Goal: Task Accomplishment & Management: Manage account settings

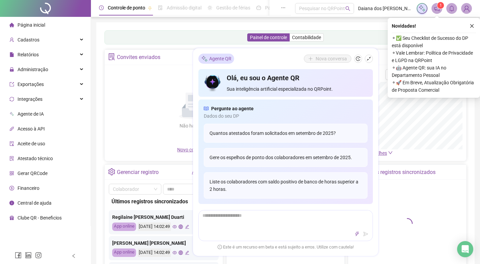
click at [30, 173] on span "Gerar QRCode" at bounding box center [33, 172] width 30 height 5
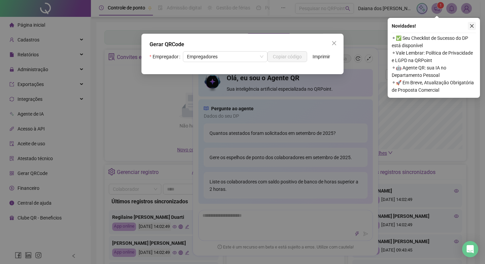
click at [474, 23] on button "button" at bounding box center [472, 26] width 8 height 8
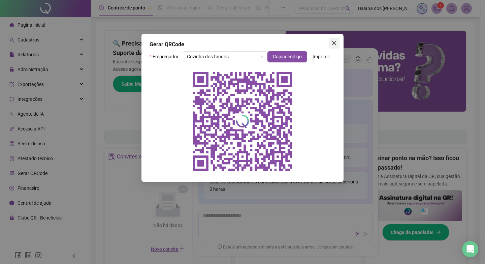
click at [333, 42] on icon "close" at bounding box center [334, 43] width 4 height 4
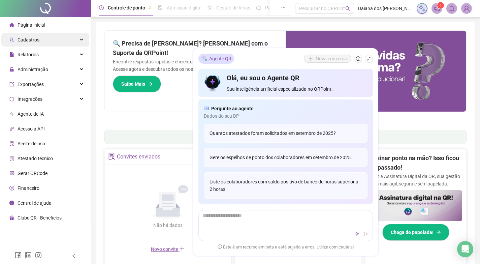
click at [34, 39] on span "Cadastros" at bounding box center [29, 39] width 22 height 5
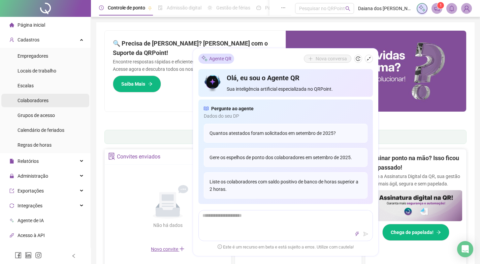
click at [35, 99] on span "Colaboradores" at bounding box center [33, 100] width 31 height 5
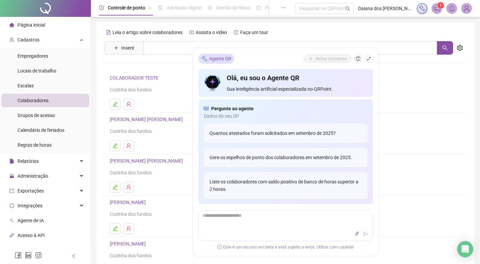
click at [409, 140] on ul at bounding box center [285, 145] width 351 height 11
click at [368, 60] on icon "shrink" at bounding box center [368, 58] width 5 height 5
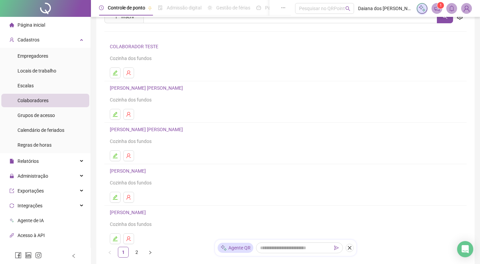
scroll to position [78, 0]
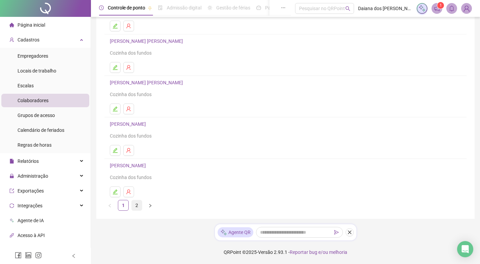
click at [137, 207] on link "2" at bounding box center [137, 205] width 10 height 10
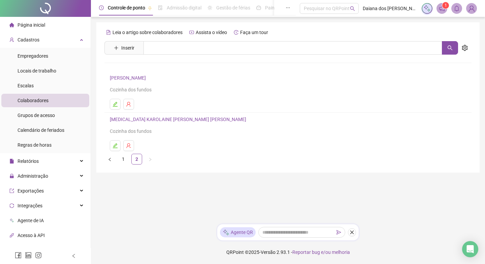
click at [134, 77] on link "[PERSON_NAME]" at bounding box center [129, 77] width 38 height 5
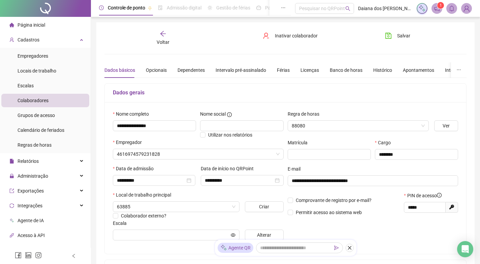
type input "***"
click at [49, 179] on div "Administração" at bounding box center [45, 175] width 88 height 13
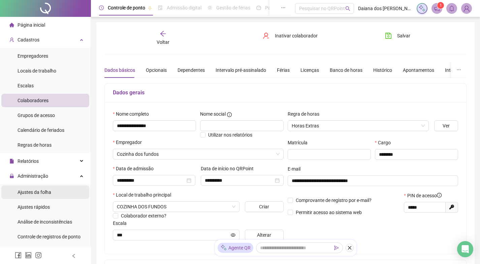
click at [38, 192] on span "Ajustes da folha" at bounding box center [35, 191] width 34 height 5
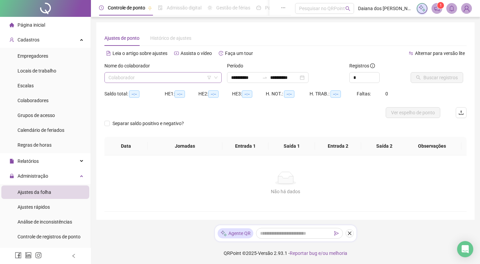
click at [183, 76] on input "search" at bounding box center [159, 77] width 103 height 10
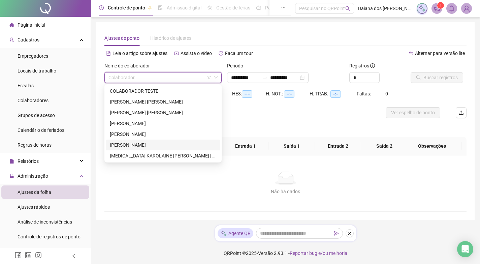
click at [144, 139] on div "[PERSON_NAME]" at bounding box center [163, 144] width 115 height 11
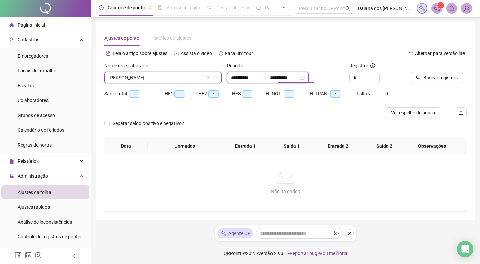
click at [298, 76] on input "**********" at bounding box center [284, 77] width 28 height 7
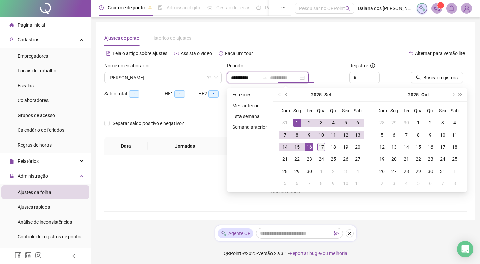
type input "**********"
click at [323, 145] on div "17" at bounding box center [321, 147] width 8 height 8
type input "**********"
click at [438, 75] on span "Buscar registros" at bounding box center [440, 77] width 34 height 7
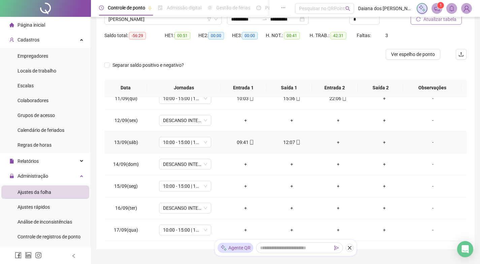
scroll to position [89, 0]
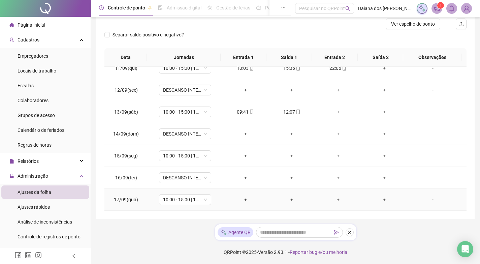
click at [246, 197] on div "+" at bounding box center [246, 199] width 36 height 7
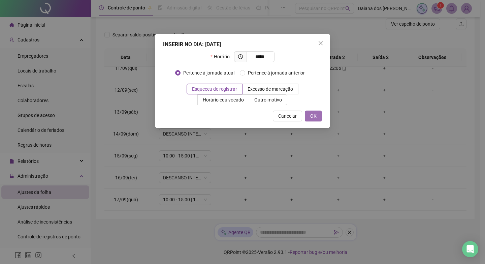
type input "*****"
click at [318, 116] on button "OK" at bounding box center [313, 115] width 17 height 11
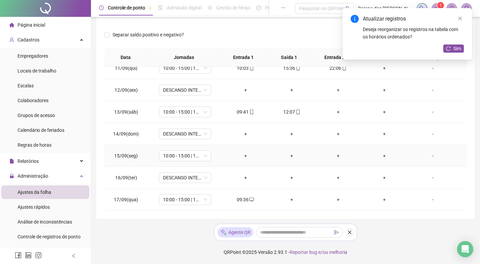
click at [243, 154] on div "+" at bounding box center [246, 155] width 36 height 7
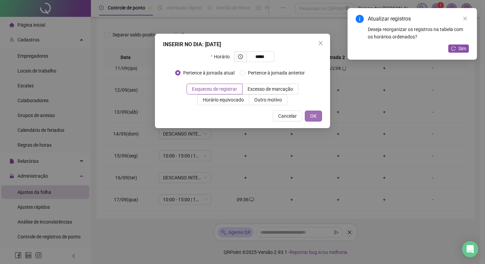
type input "*****"
click at [317, 115] on button "OK" at bounding box center [313, 115] width 17 height 11
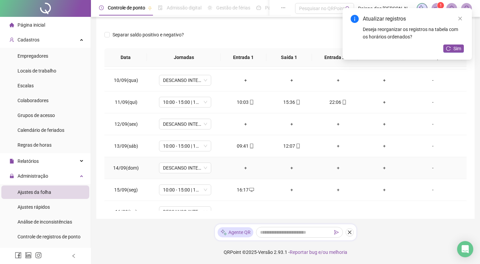
scroll to position [195, 0]
click at [290, 187] on div "+" at bounding box center [292, 189] width 36 height 7
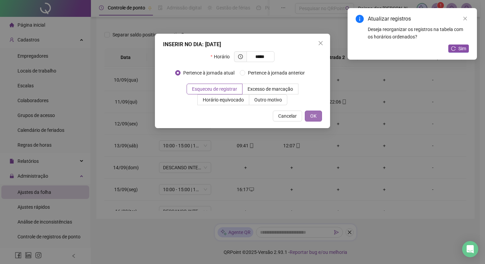
type input "*****"
click at [312, 116] on span "OK" at bounding box center [313, 115] width 6 height 7
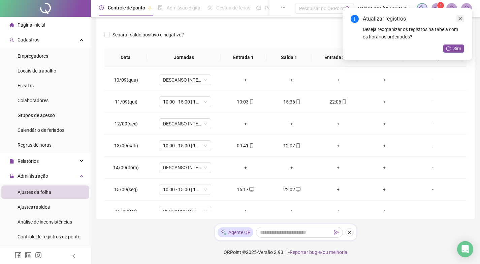
click at [461, 19] on icon "close" at bounding box center [460, 18] width 5 height 5
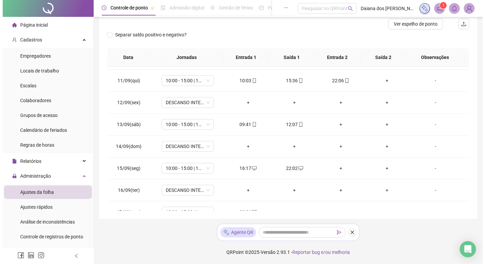
scroll to position [228, 0]
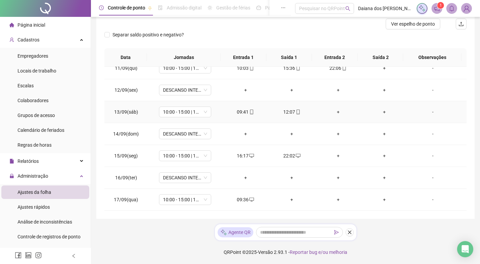
click at [428, 113] on div "-" at bounding box center [433, 111] width 40 height 7
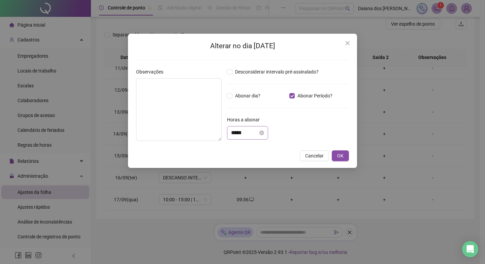
click at [249, 137] on div "*****" at bounding box center [247, 132] width 41 height 13
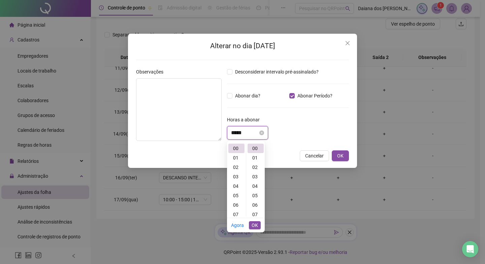
click at [249, 133] on input "*****" at bounding box center [244, 133] width 27 height 8
type input "*"
click at [234, 156] on div "12" at bounding box center [236, 160] width 16 height 9
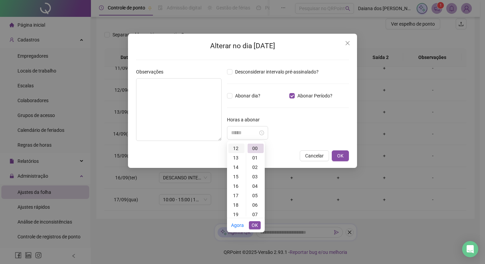
click at [236, 148] on div "12" at bounding box center [236, 147] width 16 height 9
click at [255, 152] on div "47" at bounding box center [256, 153] width 16 height 9
click at [255, 148] on div "47" at bounding box center [256, 147] width 16 height 9
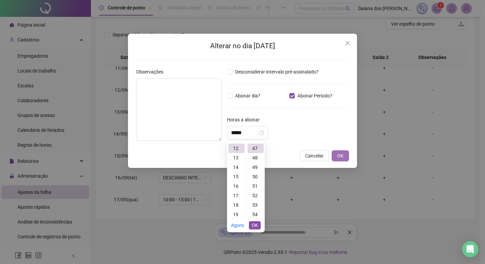
type input "*****"
click at [341, 156] on span "OK" at bounding box center [340, 155] width 6 height 7
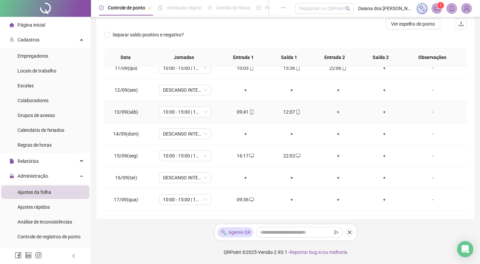
click at [428, 110] on div "-" at bounding box center [433, 111] width 40 height 7
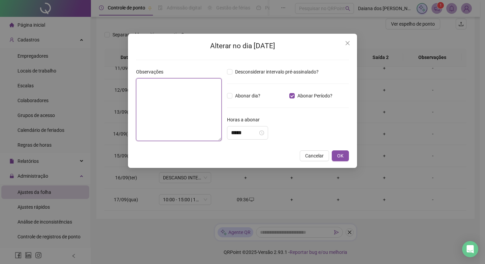
click at [156, 96] on textarea at bounding box center [179, 109] width 86 height 63
type textarea "********"
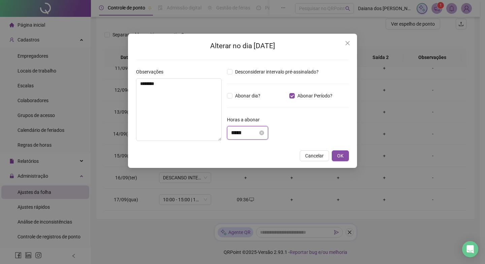
click at [249, 132] on input "*****" at bounding box center [244, 133] width 27 height 8
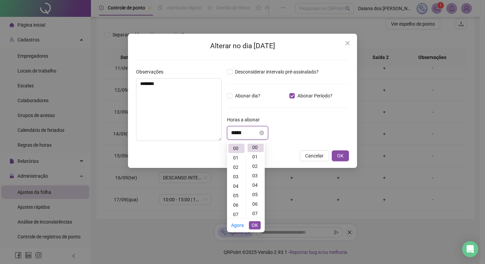
scroll to position [0, 0]
type input "*"
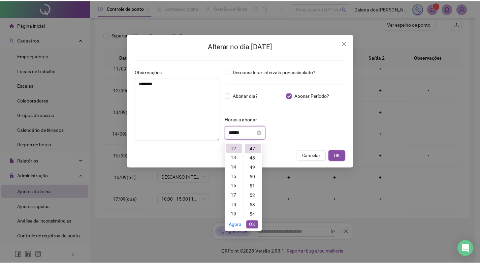
scroll to position [443, 0]
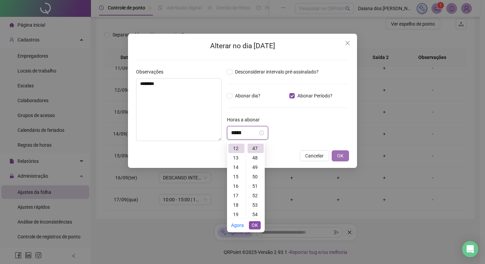
type input "*****"
click at [346, 153] on button "OK" at bounding box center [340, 155] width 17 height 11
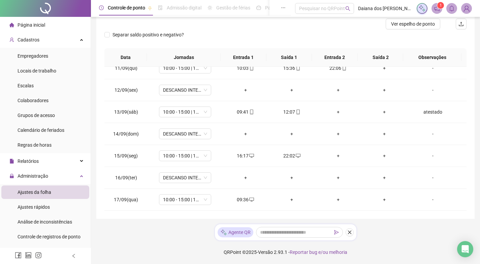
click at [473, 86] on div "**********" at bounding box center [285, 76] width 378 height 285
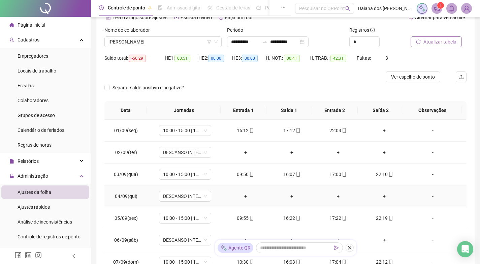
scroll to position [0, 0]
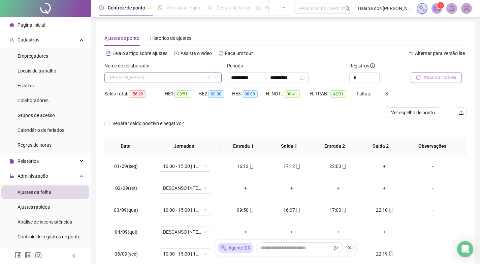
click at [173, 74] on span "[PERSON_NAME]" at bounding box center [162, 77] width 109 height 10
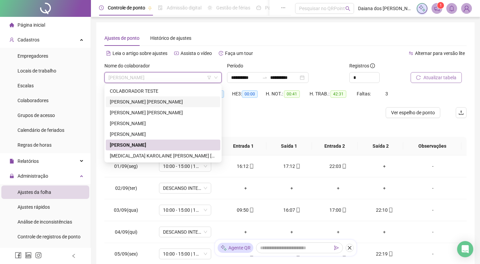
click at [122, 101] on div "[PERSON_NAME] [PERSON_NAME]" at bounding box center [163, 101] width 106 height 7
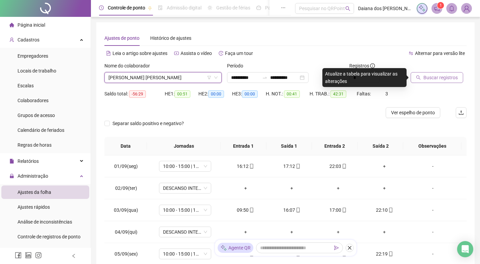
click at [421, 75] on button "Buscar registros" at bounding box center [437, 77] width 53 height 11
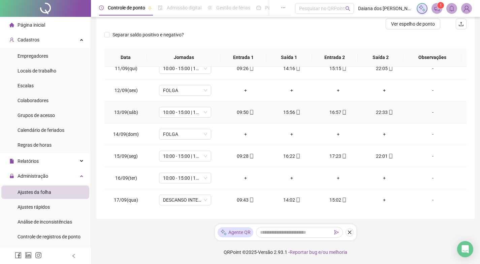
scroll to position [228, 0]
click at [199, 177] on span "10:00 - 15:00 | 16:00 - 22:00" at bounding box center [185, 177] width 44 height 10
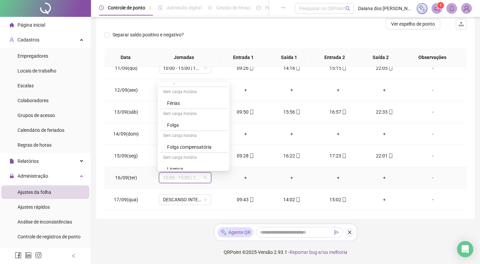
scroll to position [67, 0]
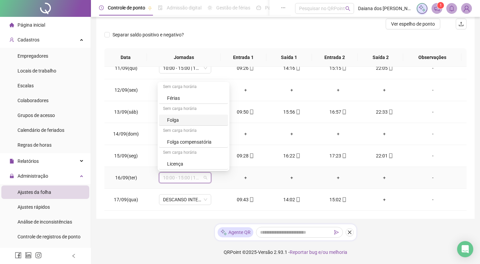
click at [176, 120] on div "Folga" at bounding box center [195, 119] width 57 height 7
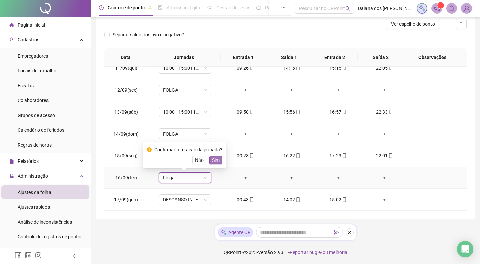
click at [216, 162] on span "Sim" at bounding box center [216, 159] width 8 height 7
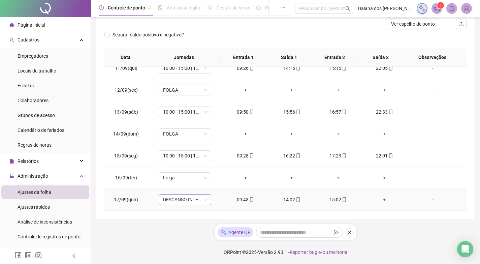
click at [199, 197] on span "DESCANSO INTER-JORNADA" at bounding box center [185, 199] width 44 height 10
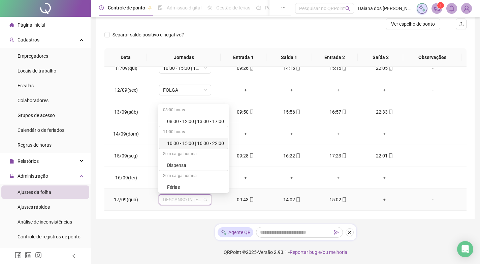
click at [195, 142] on div "10:00 - 15:00 | 16:00 - 22:00" at bounding box center [195, 142] width 57 height 7
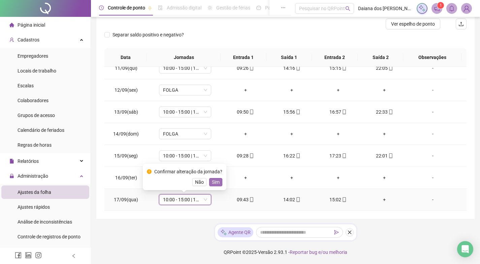
click at [212, 184] on span "Sim" at bounding box center [216, 181] width 8 height 7
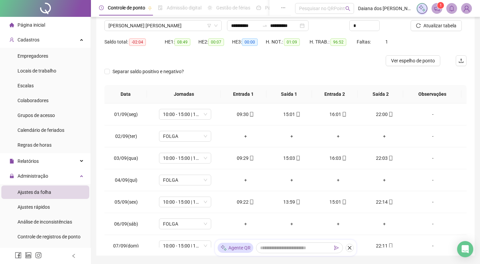
scroll to position [0, 0]
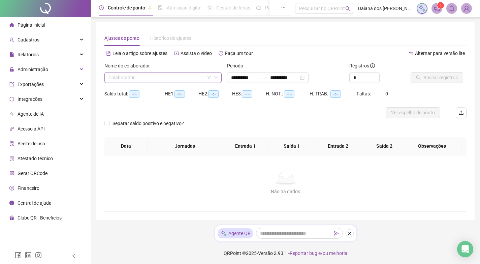
type input "**********"
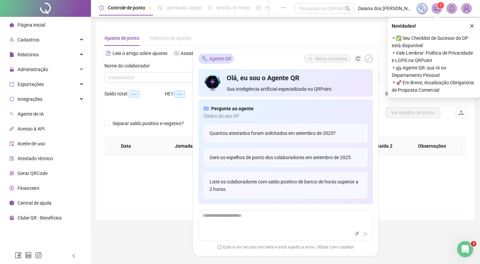
click at [369, 56] on icon "shrink" at bounding box center [368, 58] width 5 height 5
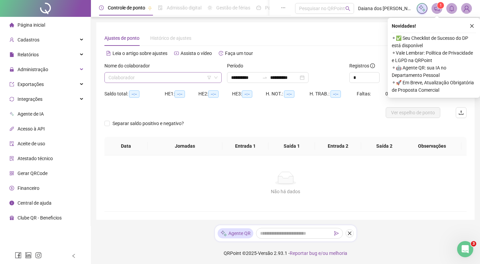
click at [172, 73] on input "search" at bounding box center [159, 77] width 103 height 10
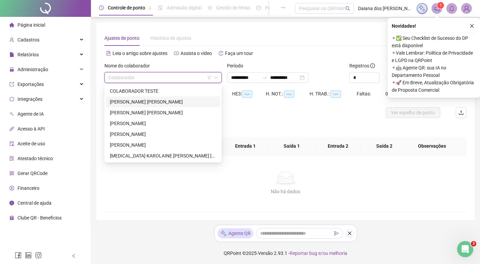
click at [144, 97] on div "[PERSON_NAME] [PERSON_NAME]" at bounding box center [163, 101] width 115 height 11
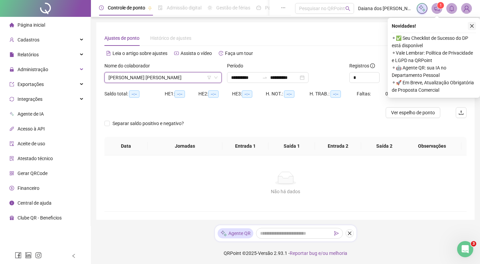
click at [475, 24] on button "button" at bounding box center [472, 26] width 8 height 8
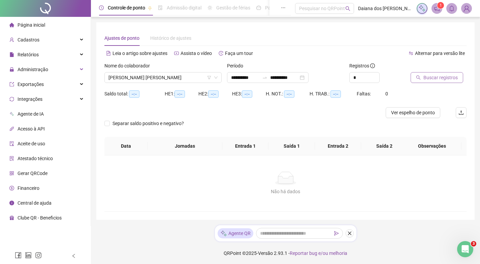
click at [431, 80] on span "Buscar registros" at bounding box center [440, 77] width 34 height 7
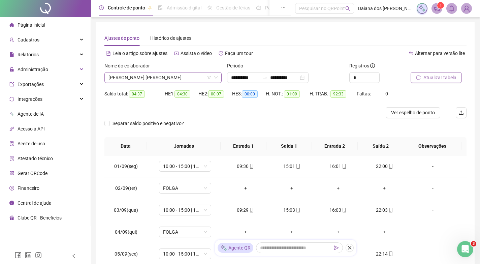
click at [176, 76] on span "[PERSON_NAME] [PERSON_NAME]" at bounding box center [162, 77] width 109 height 10
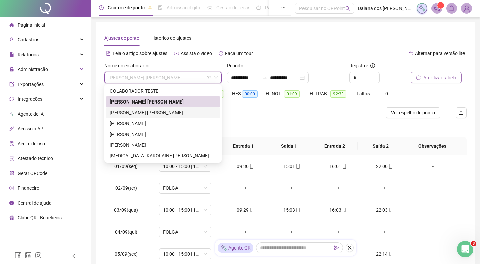
click at [142, 113] on div "[PERSON_NAME] [PERSON_NAME]" at bounding box center [163, 112] width 106 height 7
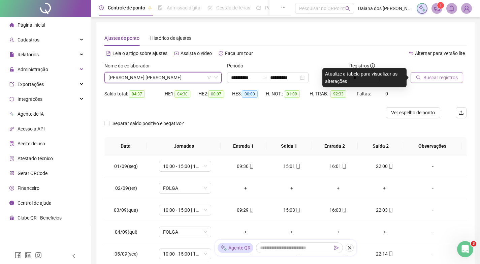
click at [443, 79] on span "Buscar registros" at bounding box center [440, 77] width 34 height 7
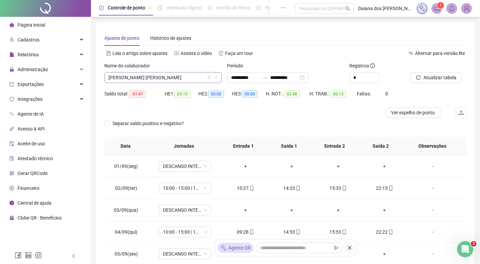
click at [182, 77] on span "[PERSON_NAME] [PERSON_NAME]" at bounding box center [162, 77] width 109 height 10
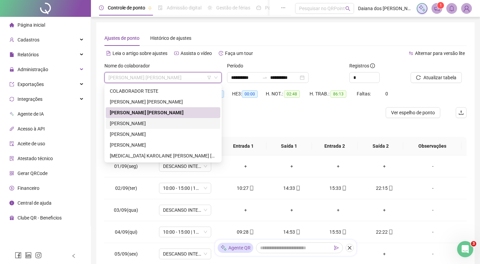
click at [148, 121] on div "[PERSON_NAME]" at bounding box center [163, 123] width 106 height 7
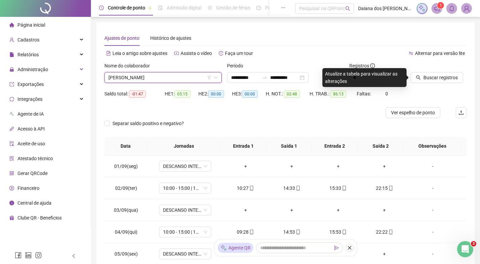
click at [178, 76] on span "[PERSON_NAME]" at bounding box center [162, 77] width 109 height 10
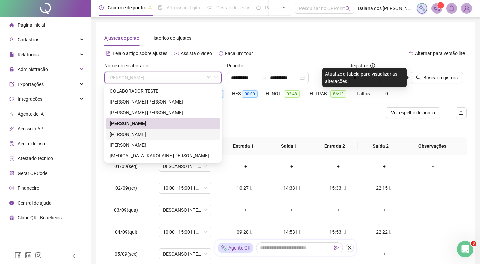
click at [153, 129] on div "[PERSON_NAME]" at bounding box center [163, 134] width 115 height 11
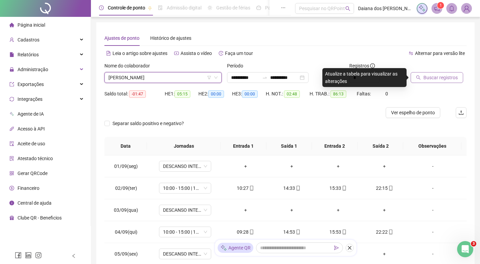
click at [439, 74] on span "Buscar registros" at bounding box center [440, 77] width 34 height 7
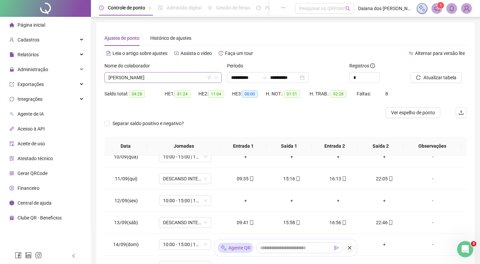
click at [193, 77] on span "[PERSON_NAME]" at bounding box center [162, 77] width 109 height 10
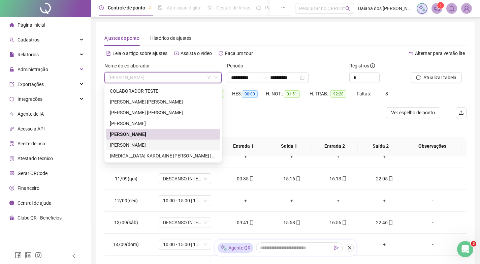
click at [140, 144] on div "[PERSON_NAME]" at bounding box center [163, 144] width 106 height 7
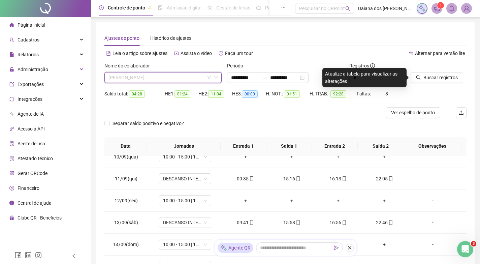
click at [170, 77] on span "[PERSON_NAME]" at bounding box center [162, 77] width 109 height 10
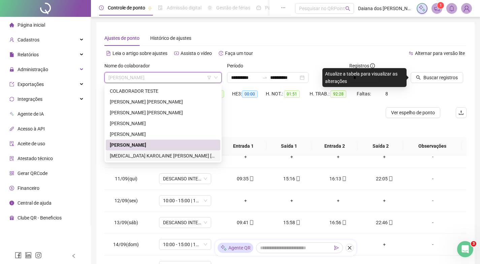
click at [146, 155] on div "[MEDICAL_DATA] KAROLAINE [PERSON_NAME] [PERSON_NAME]" at bounding box center [163, 155] width 106 height 7
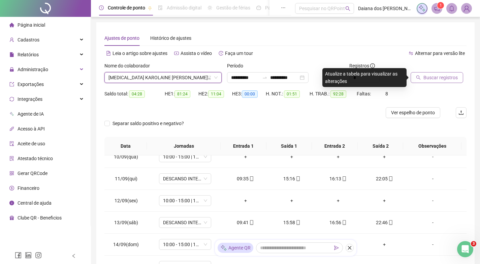
click at [448, 81] on button "Buscar registros" at bounding box center [437, 77] width 53 height 11
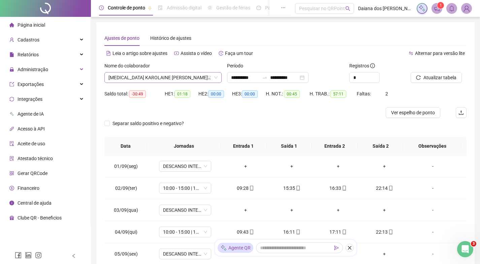
click at [206, 76] on span "[MEDICAL_DATA] KAROLAINE [PERSON_NAME] [PERSON_NAME]" at bounding box center [162, 77] width 109 height 10
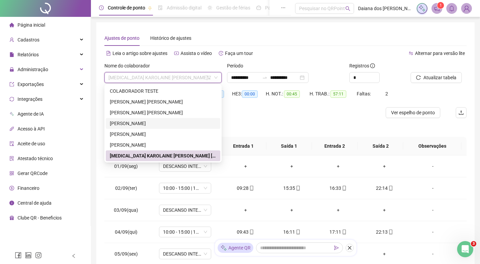
click at [158, 121] on div "[PERSON_NAME]" at bounding box center [163, 123] width 106 height 7
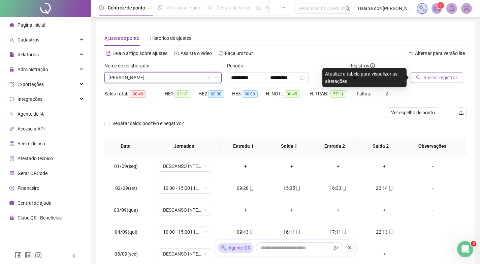
click at [434, 79] on span "Buscar registros" at bounding box center [440, 77] width 34 height 7
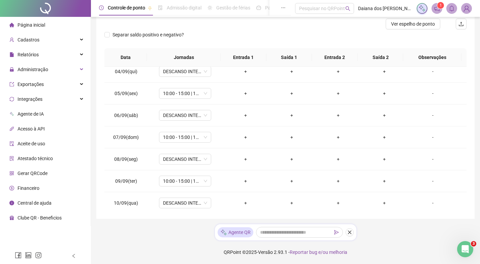
scroll to position [46, 0]
